Goal: Information Seeking & Learning: Compare options

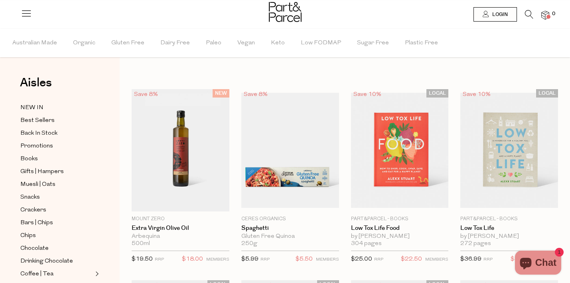
click at [531, 16] on icon at bounding box center [529, 14] width 8 height 9
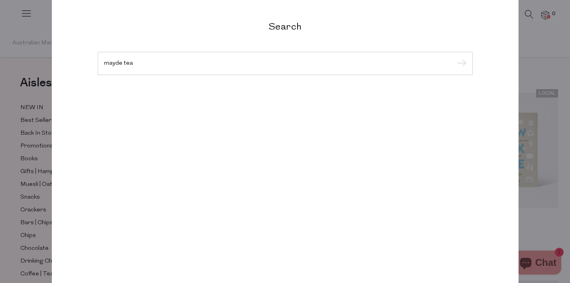
type input "mayde tea"
click at [455, 58] on input "submit" at bounding box center [461, 64] width 12 height 12
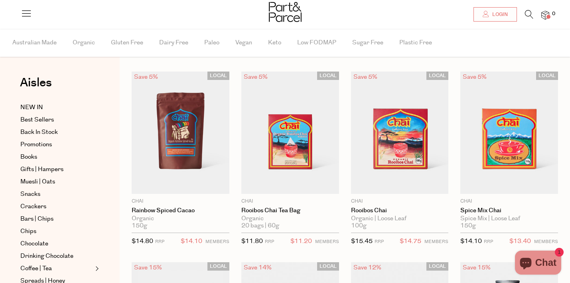
scroll to position [16, 0]
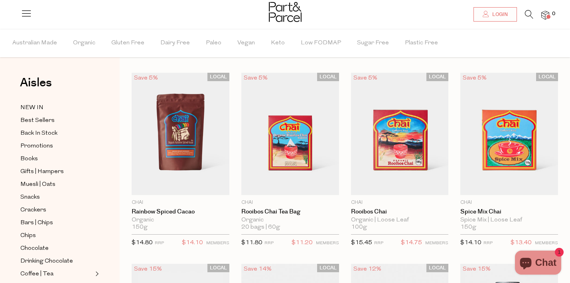
click at [530, 14] on icon at bounding box center [529, 14] width 8 height 9
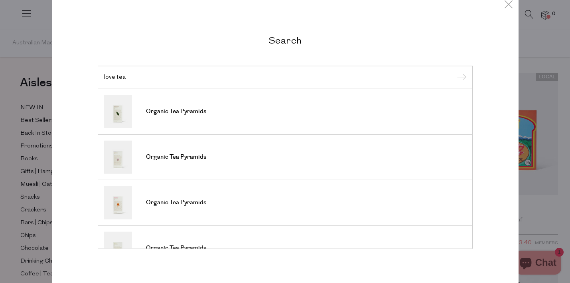
type input "love tea"
click at [455, 72] on input "submit" at bounding box center [461, 78] width 12 height 12
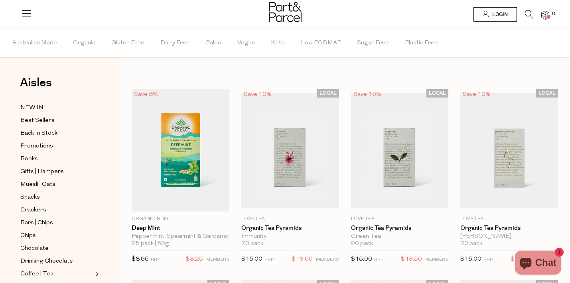
drag, startPoint x: 307, startPoint y: 135, endPoint x: 308, endPoint y: 9, distance: 126.5
click at [529, 14] on icon at bounding box center [529, 14] width 8 height 9
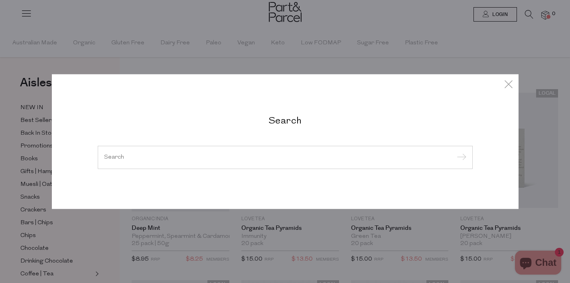
click at [385, 158] on input "search" at bounding box center [285, 157] width 362 height 6
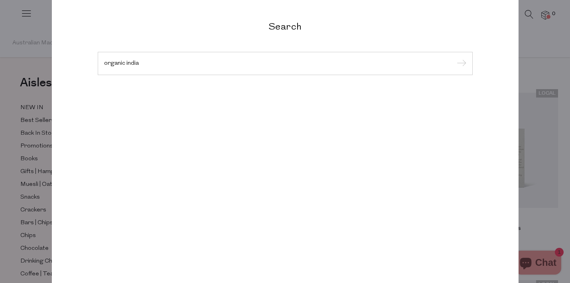
type input "organic india"
click at [455, 58] on input "submit" at bounding box center [461, 64] width 12 height 12
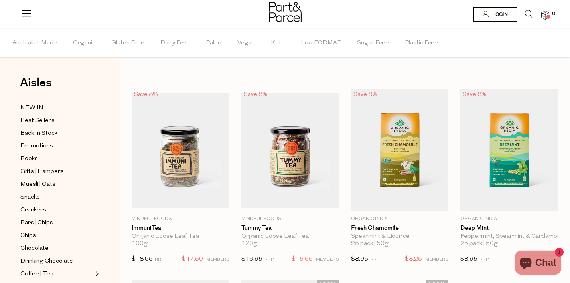
drag, startPoint x: 503, startPoint y: 156, endPoint x: 286, endPoint y: 11, distance: 261.3
